Goal: Transaction & Acquisition: Book appointment/travel/reservation

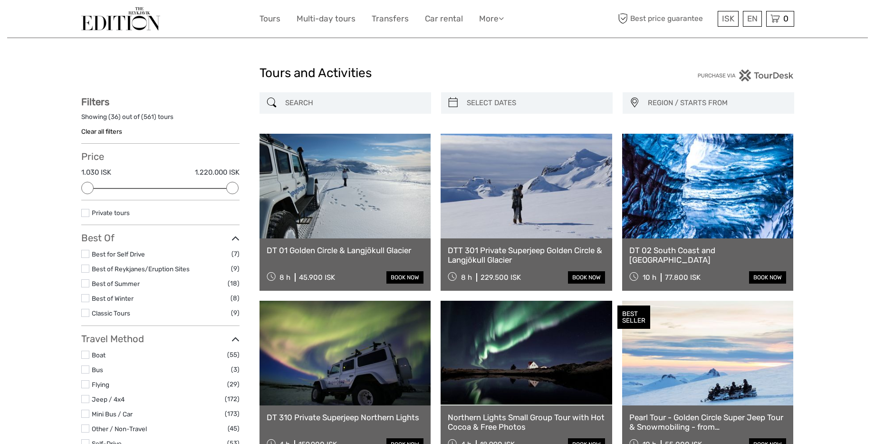
select select
click at [140, 21] on img at bounding box center [120, 18] width 79 height 23
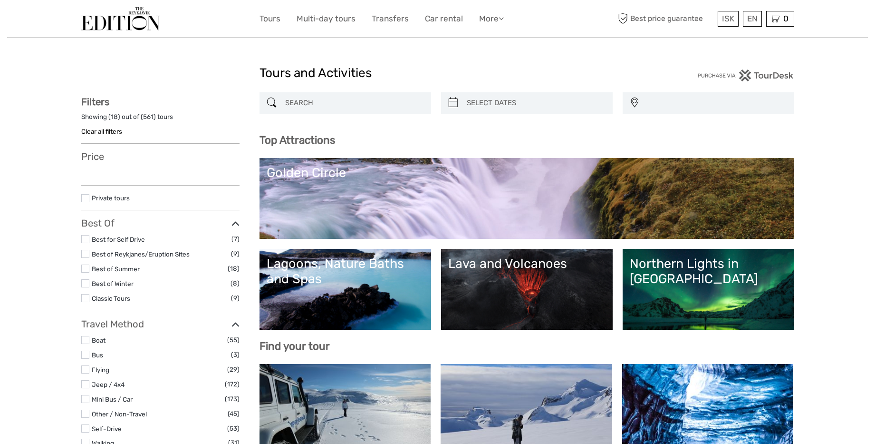
select select
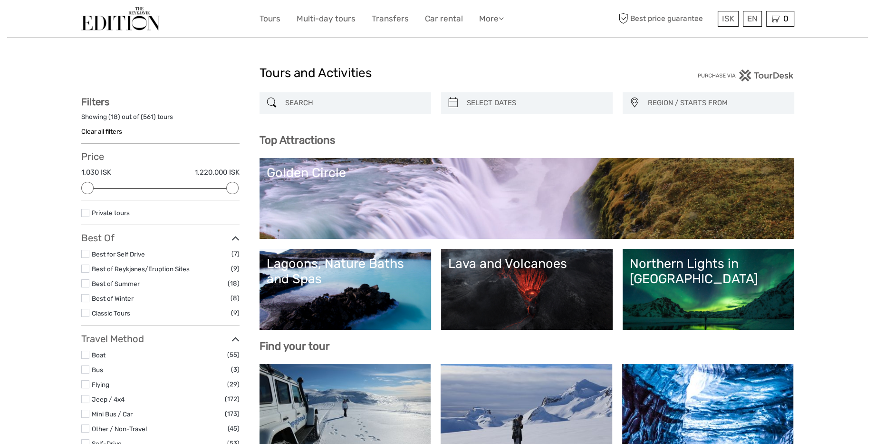
click at [377, 176] on div "Golden Circle" at bounding box center [527, 172] width 521 height 15
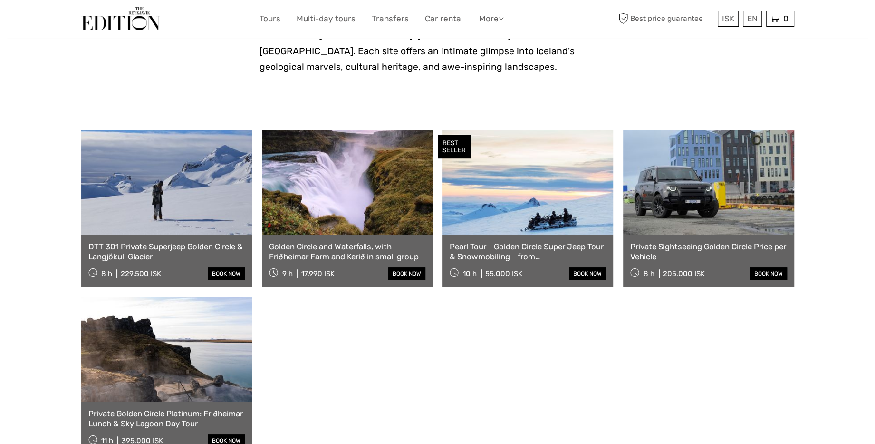
scroll to position [432, 0]
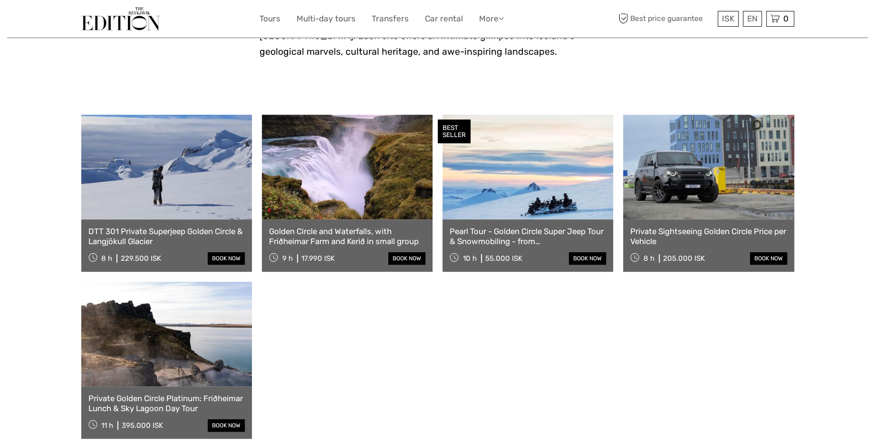
click at [342, 177] on link at bounding box center [347, 167] width 171 height 105
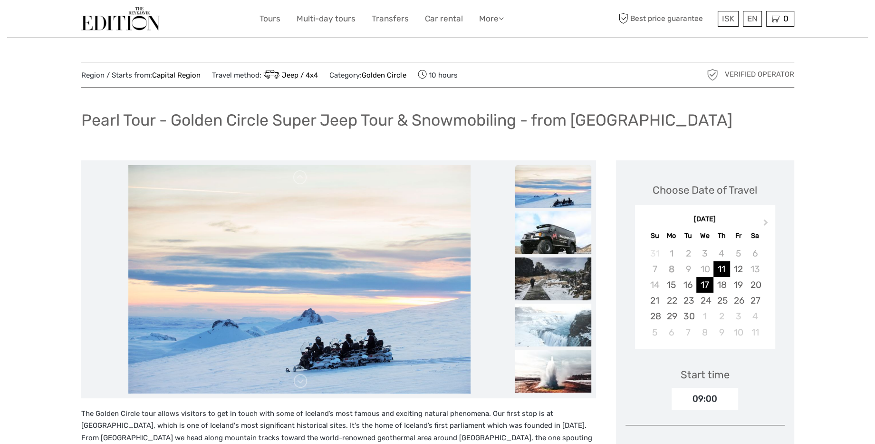
click at [708, 285] on div "17" at bounding box center [705, 285] width 17 height 16
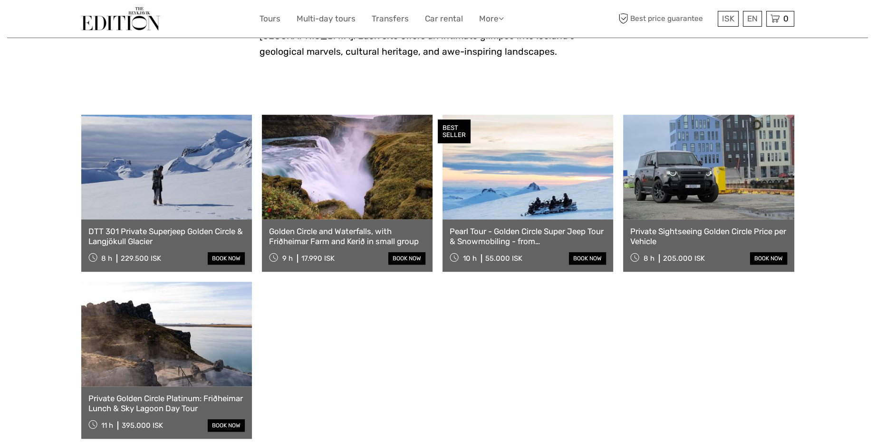
click at [206, 175] on link at bounding box center [166, 167] width 171 height 105
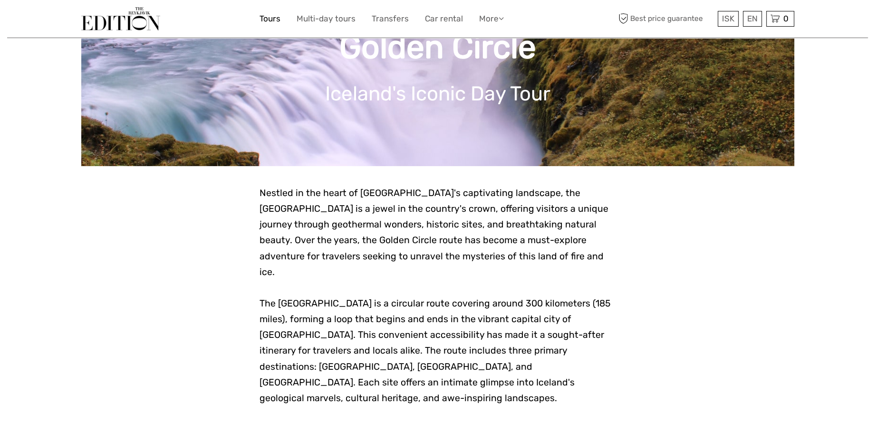
click at [269, 21] on link "Tours" at bounding box center [270, 19] width 21 height 14
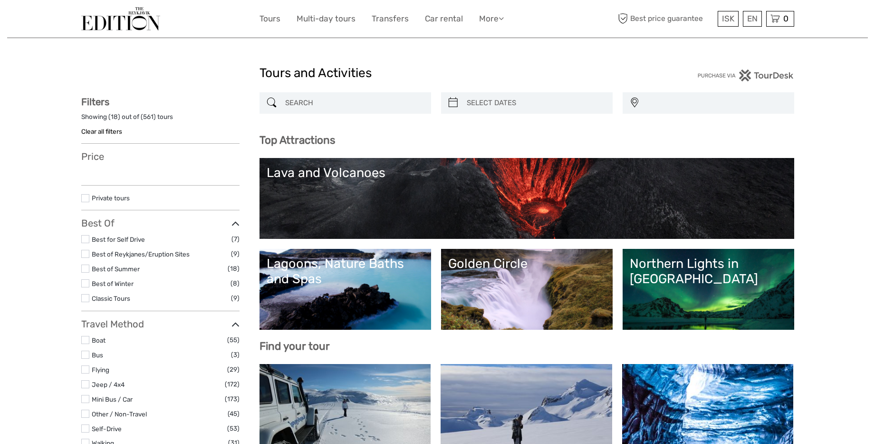
select select
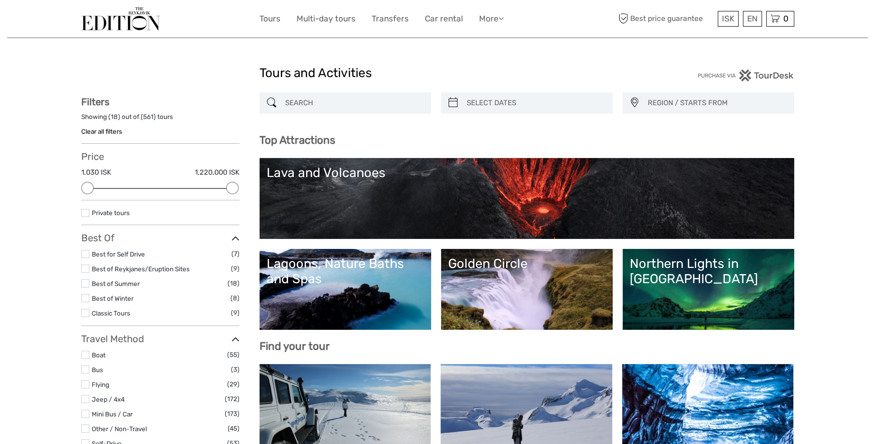
click at [704, 290] on link "Northern Lights in [GEOGRAPHIC_DATA]" at bounding box center [708, 289] width 157 height 67
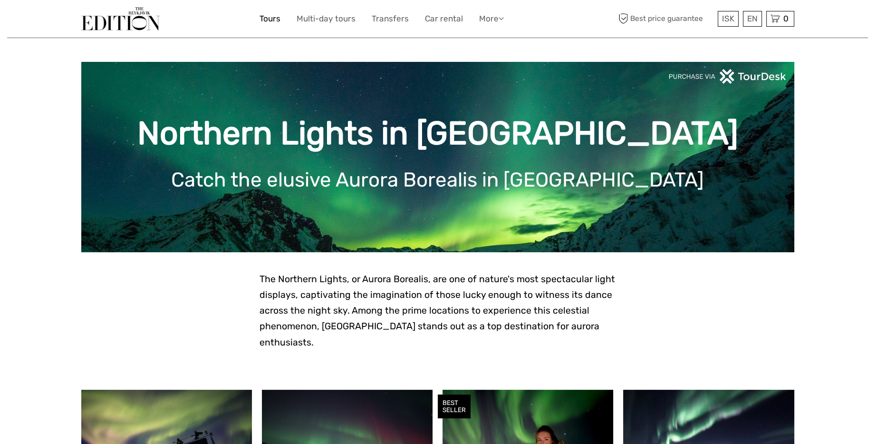
click at [267, 17] on link "Tours" at bounding box center [270, 19] width 21 height 14
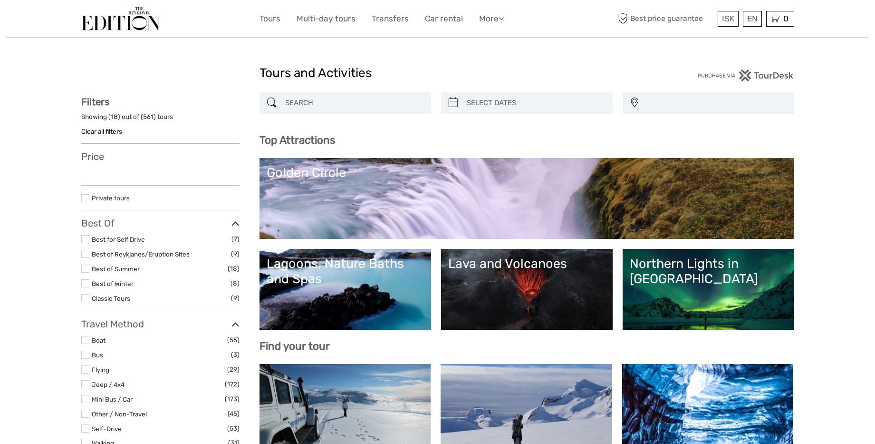
select select
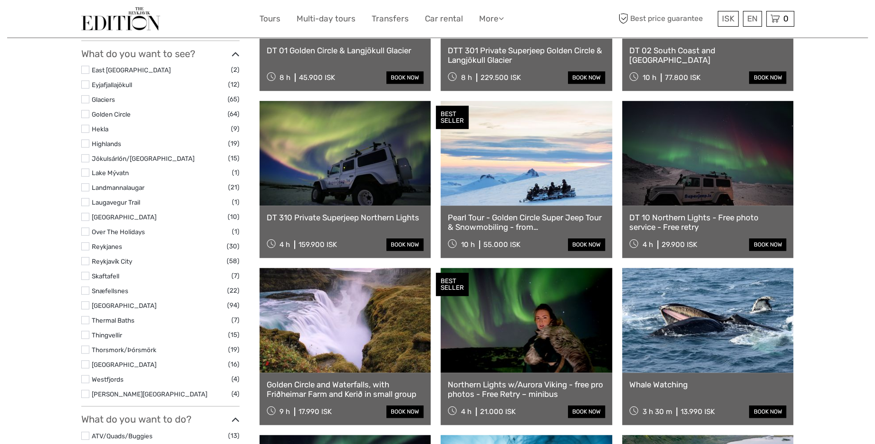
scroll to position [389, 0]
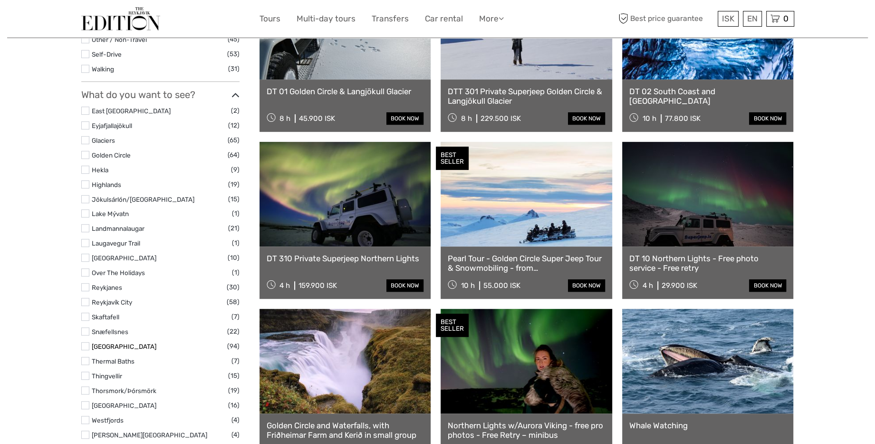
click at [112, 345] on link "[GEOGRAPHIC_DATA]" at bounding box center [124, 346] width 65 height 8
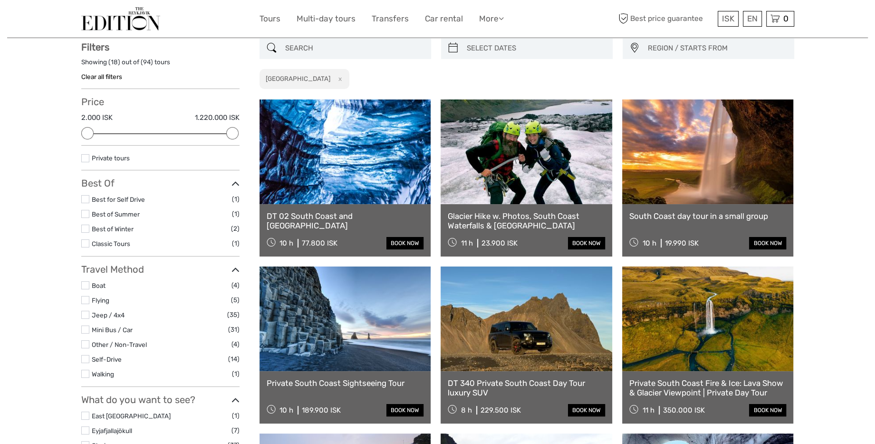
scroll to position [54, 0]
